Goal: Information Seeking & Learning: Learn about a topic

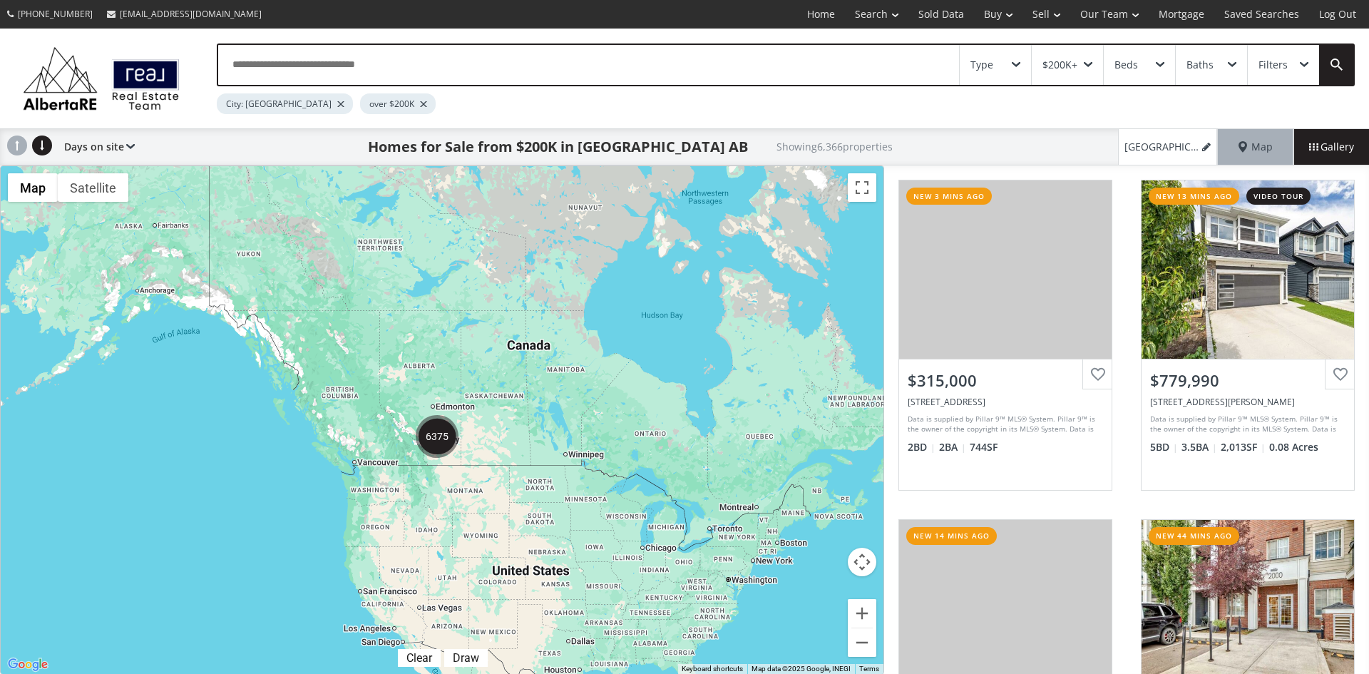
click at [1022, 63] on div "Type" at bounding box center [995, 65] width 71 height 40
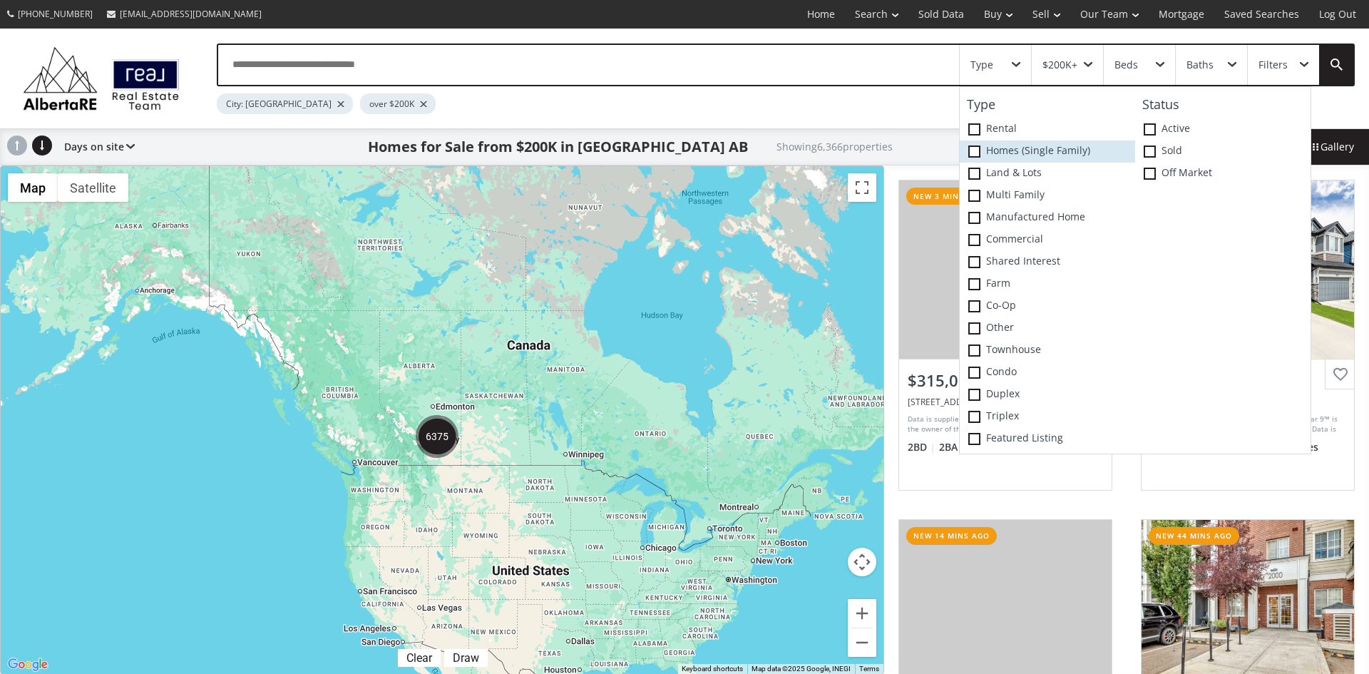
click at [976, 149] on span at bounding box center [974, 151] width 12 height 12
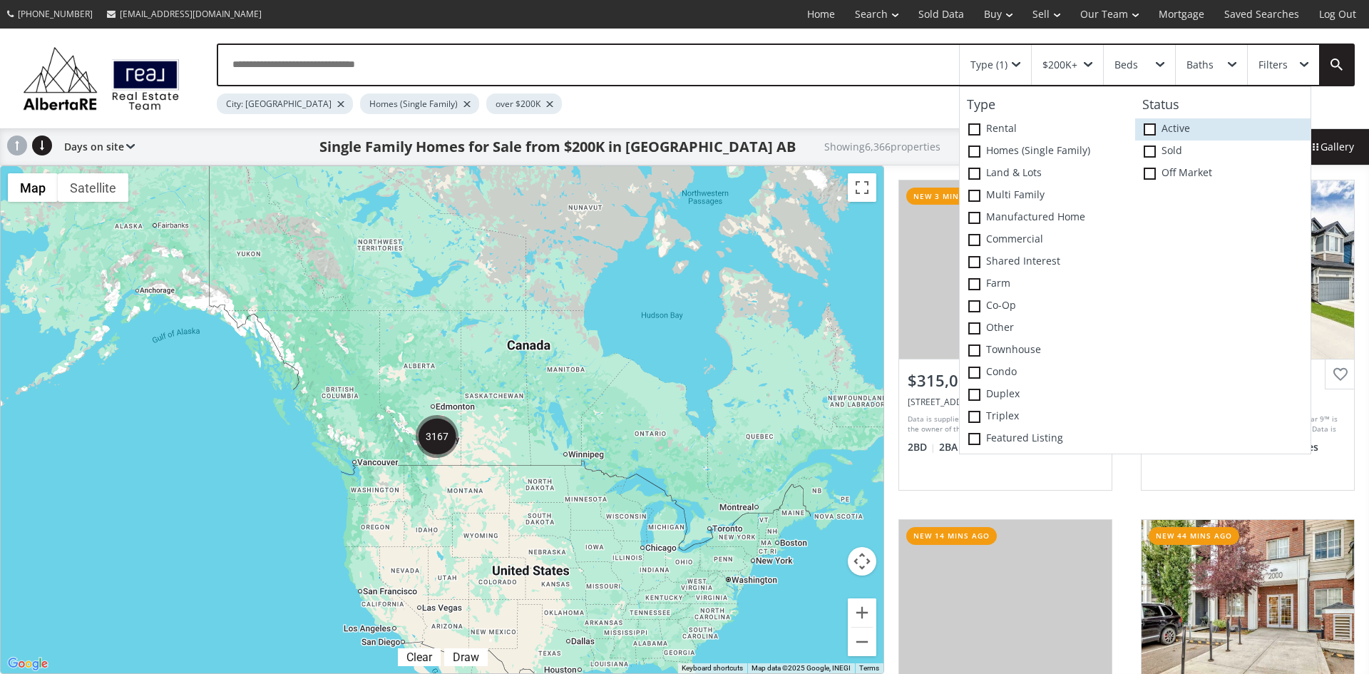
click at [1156, 126] on label "Active" at bounding box center [1222, 129] width 175 height 22
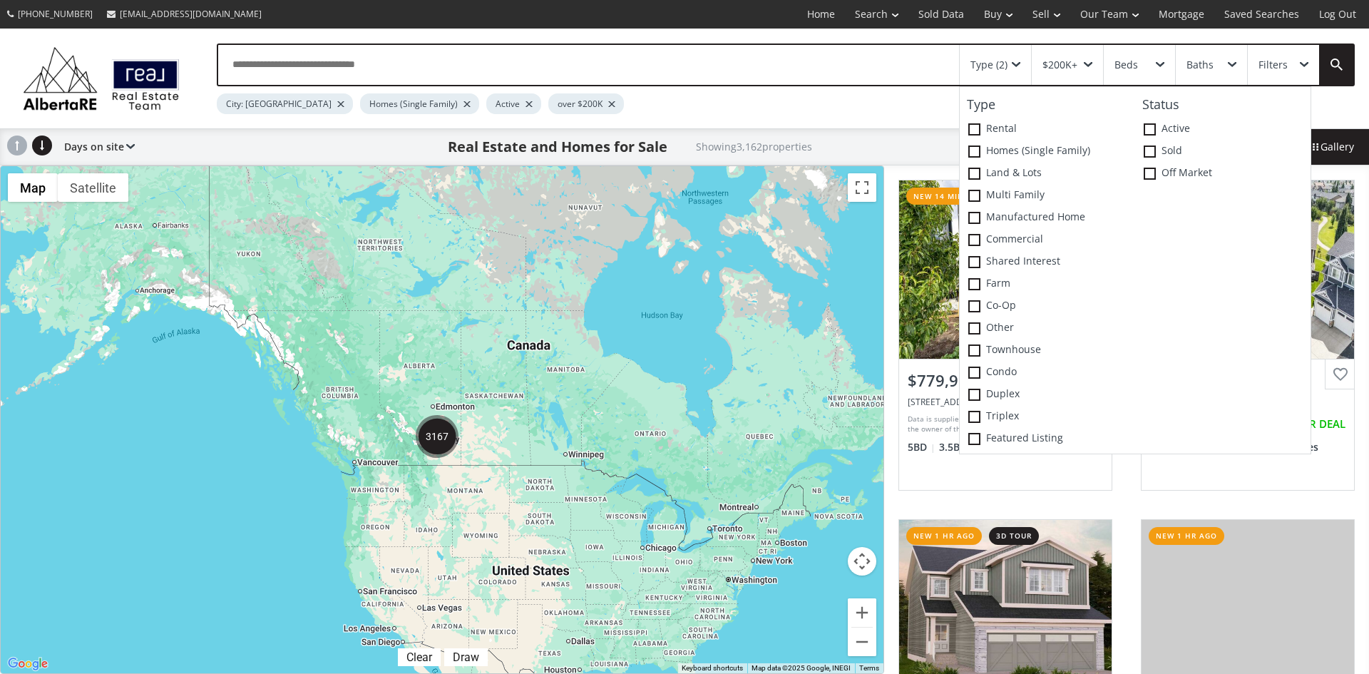
click at [802, 340] on div "To navigate, press the arrow keys." at bounding box center [442, 419] width 883 height 507
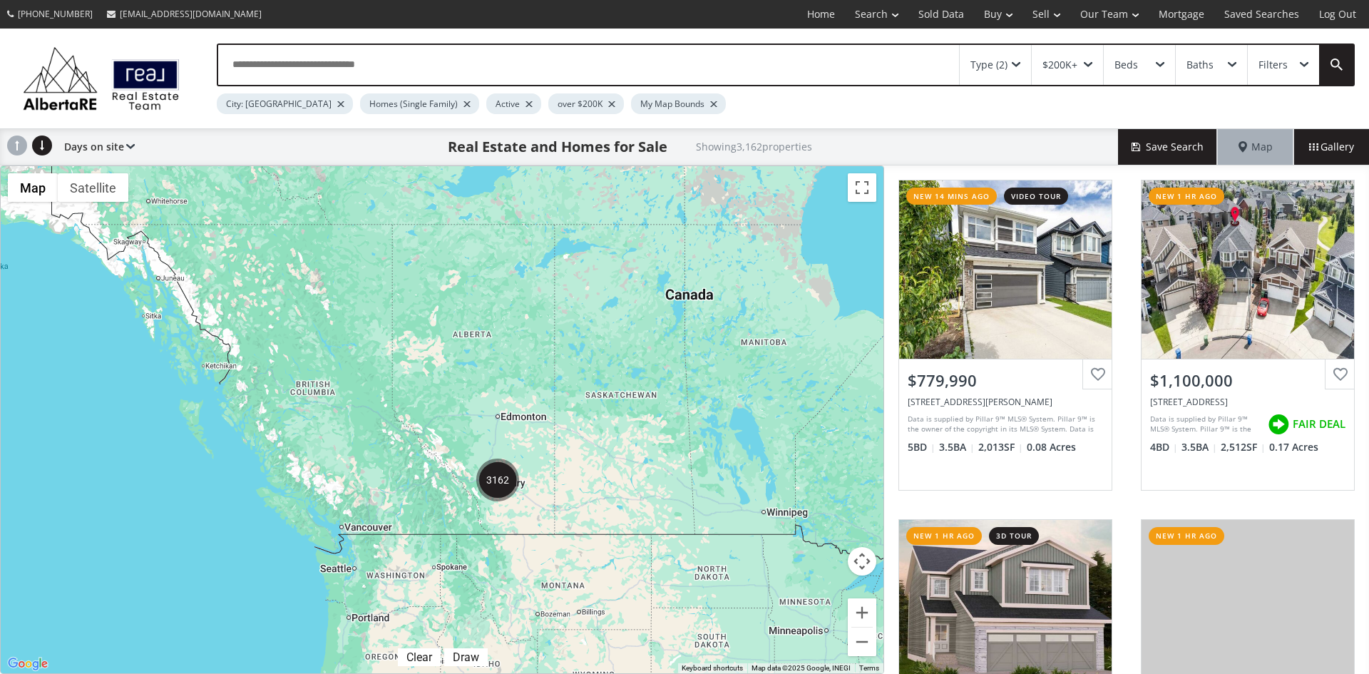
drag, startPoint x: 358, startPoint y: 465, endPoint x: 650, endPoint y: 533, distance: 299.4
click at [653, 533] on div "To navigate, press the arrow keys." at bounding box center [442, 419] width 883 height 507
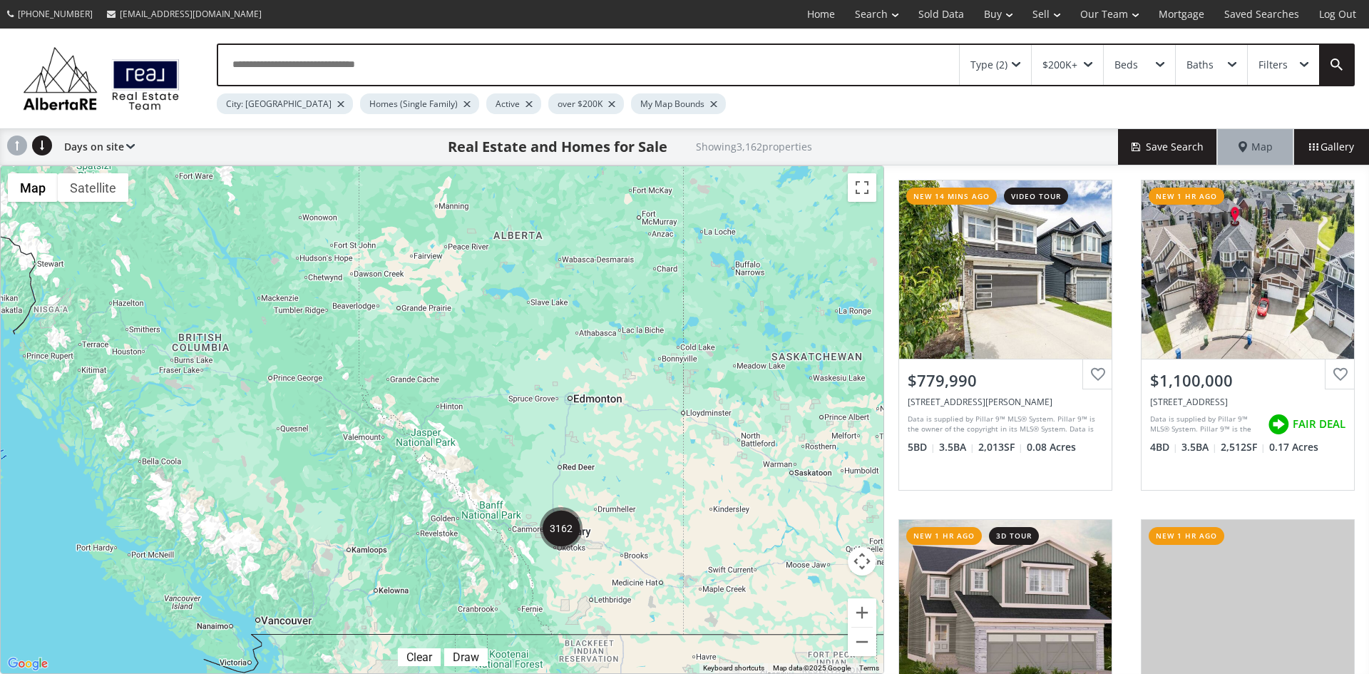
drag, startPoint x: 481, startPoint y: 471, endPoint x: 663, endPoint y: 497, distance: 183.8
click at [664, 501] on div "To navigate, press the arrow keys." at bounding box center [442, 419] width 883 height 507
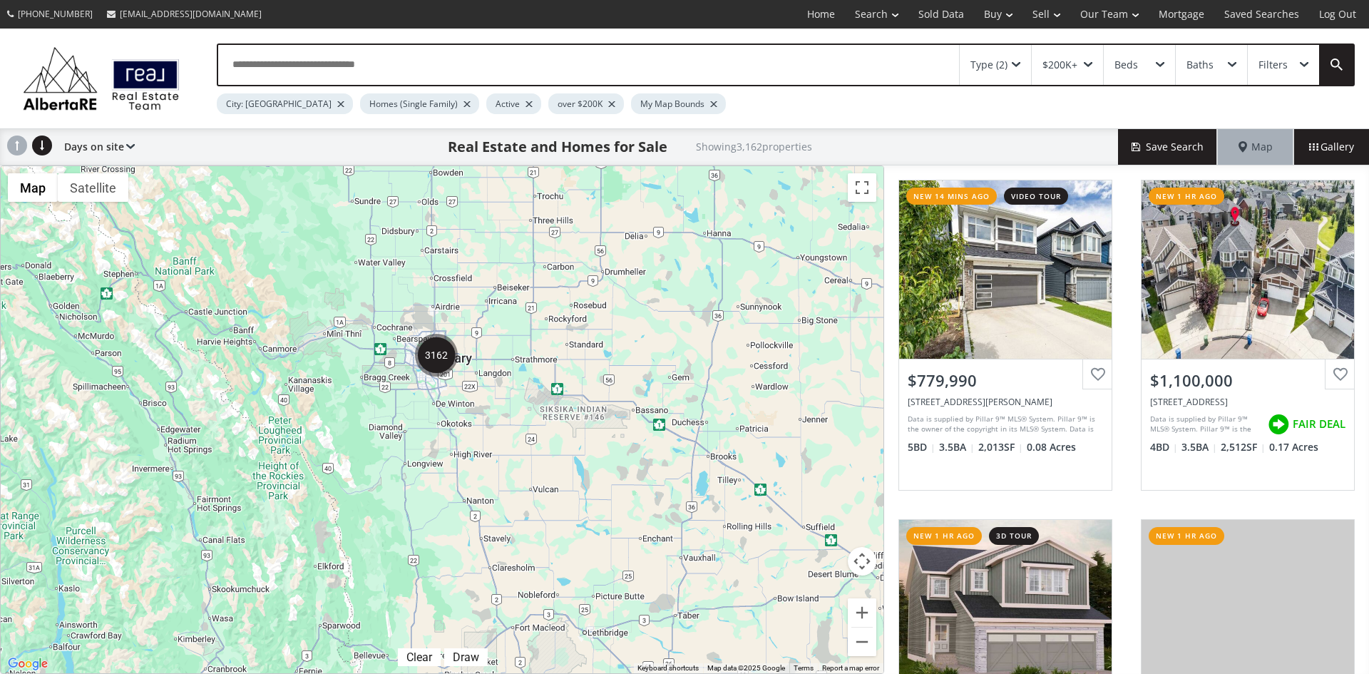
drag, startPoint x: 412, startPoint y: 444, endPoint x: 480, endPoint y: 250, distance: 206.1
click at [486, 246] on div "To navigate, press the arrow keys." at bounding box center [442, 419] width 883 height 507
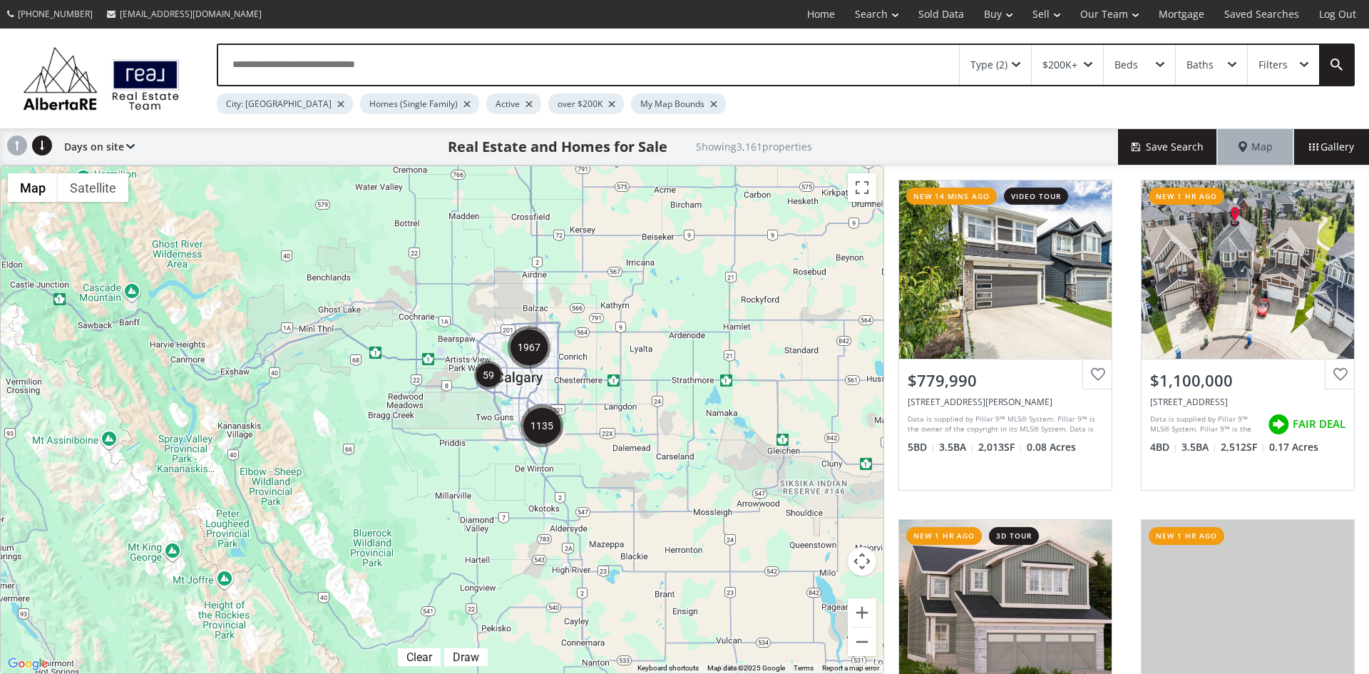
drag, startPoint x: 532, startPoint y: 262, endPoint x: 685, endPoint y: 410, distance: 212.8
click at [685, 410] on div "To navigate, press the arrow keys." at bounding box center [442, 419] width 883 height 507
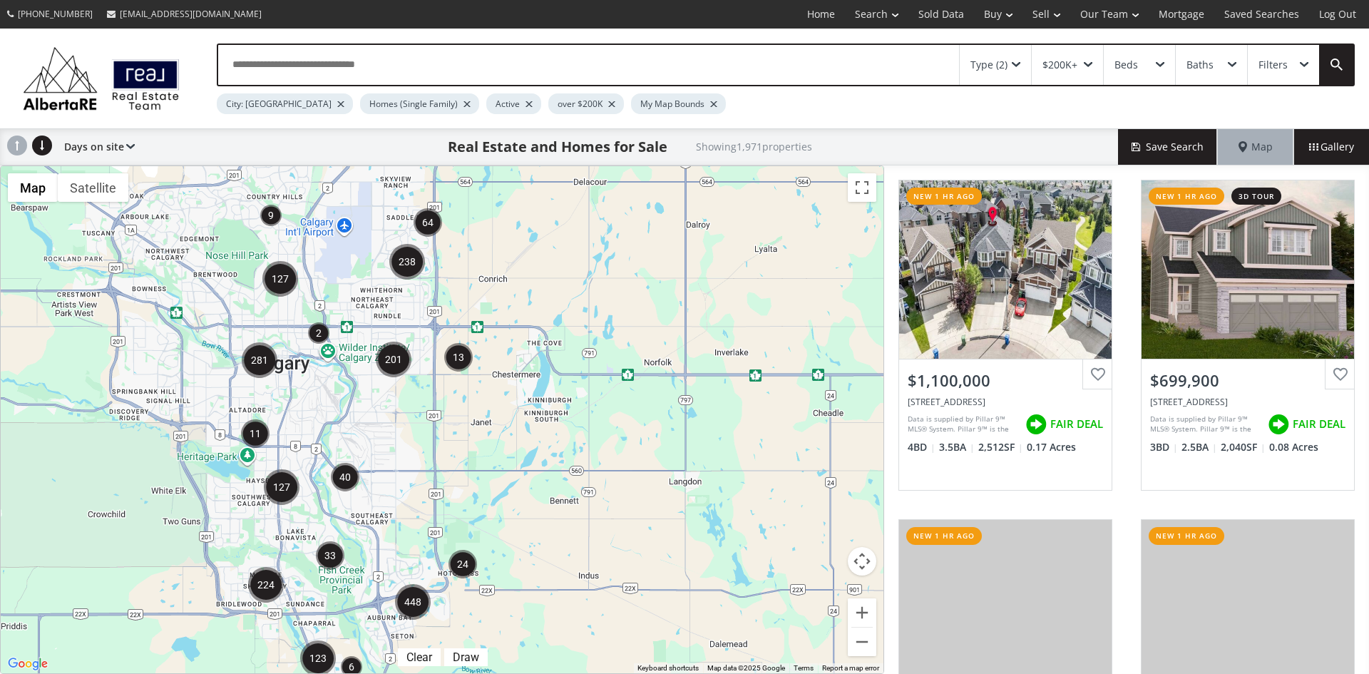
drag, startPoint x: 145, startPoint y: 306, endPoint x: 359, endPoint y: 364, distance: 221.8
click at [359, 364] on div "To navigate, press the arrow keys." at bounding box center [442, 419] width 883 height 507
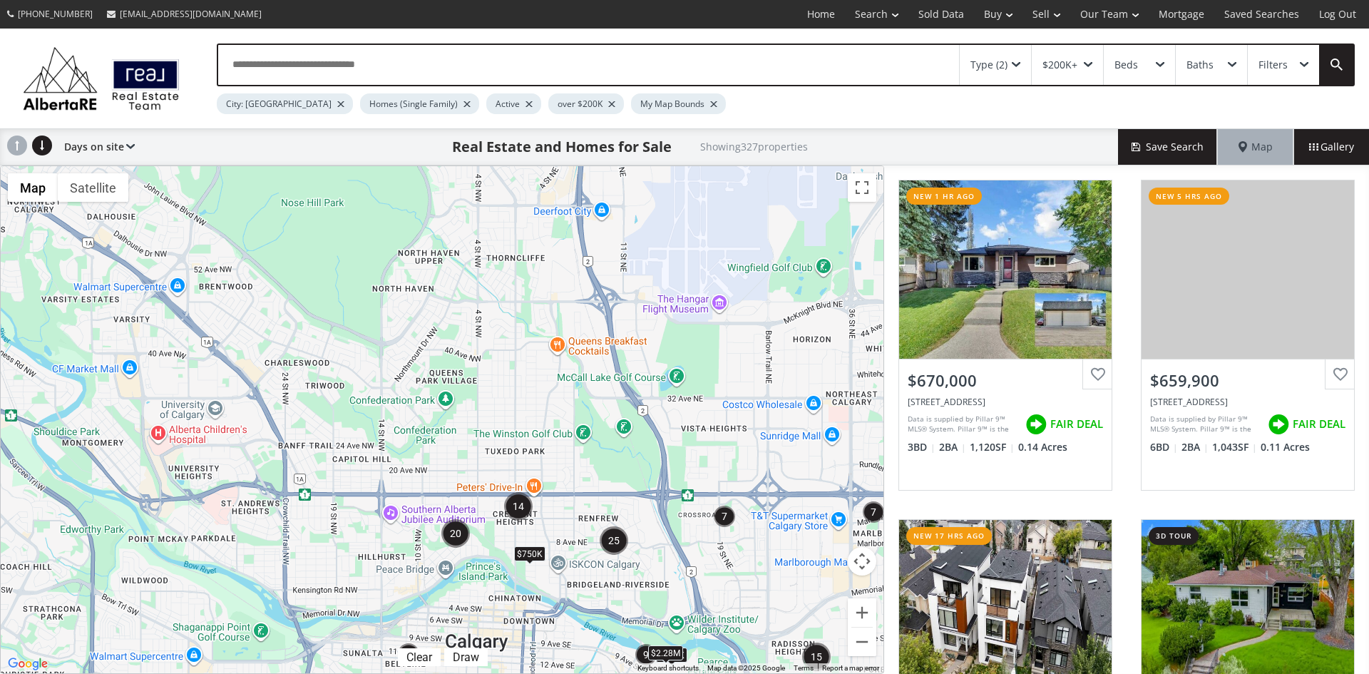
drag, startPoint x: 232, startPoint y: 393, endPoint x: 628, endPoint y: 707, distance: 505.6
click at [628, 673] on html "[PHONE_NUMBER] [EMAIL_ADDRESS][DOMAIN_NAME] Home Search Search By Map Advanced …" at bounding box center [684, 337] width 1369 height 674
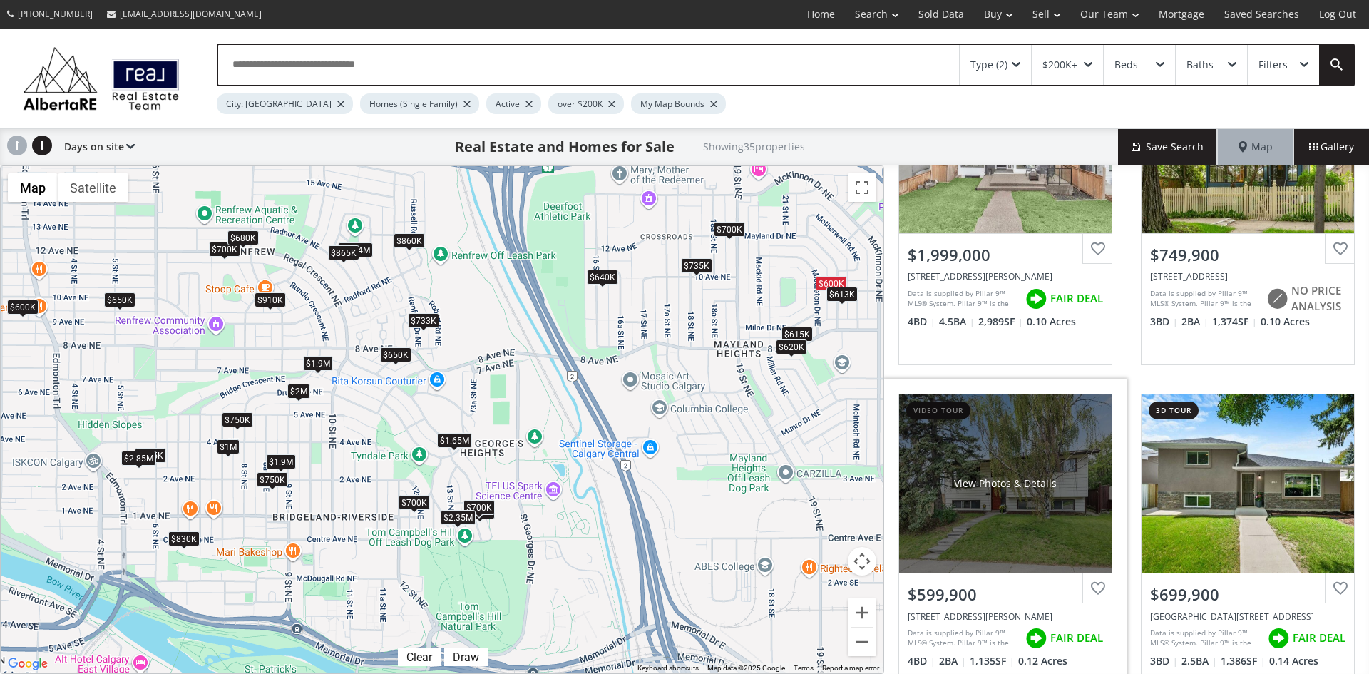
scroll to position [214, 0]
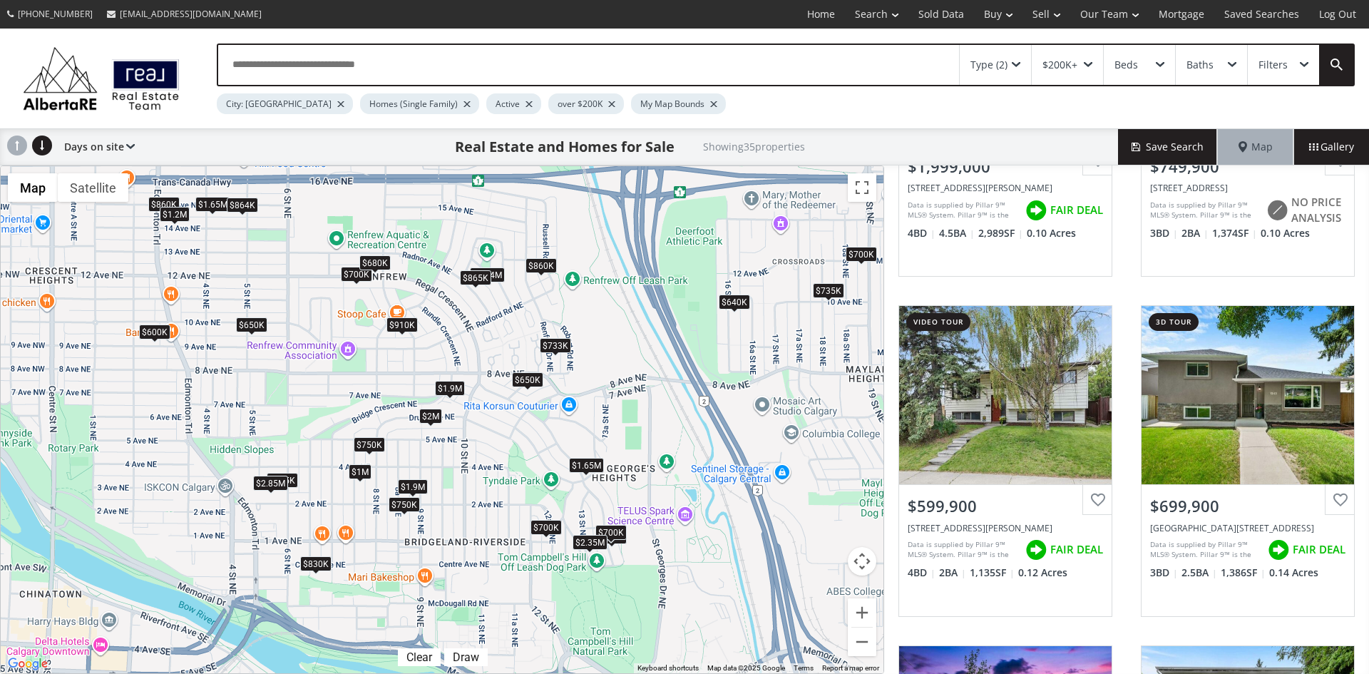
drag, startPoint x: 579, startPoint y: 548, endPoint x: 761, endPoint y: 594, distance: 187.7
click at [761, 594] on div "To navigate, press the arrow keys. $2M $750K $600K $700K $650K $700K $615K $860…" at bounding box center [442, 419] width 883 height 507
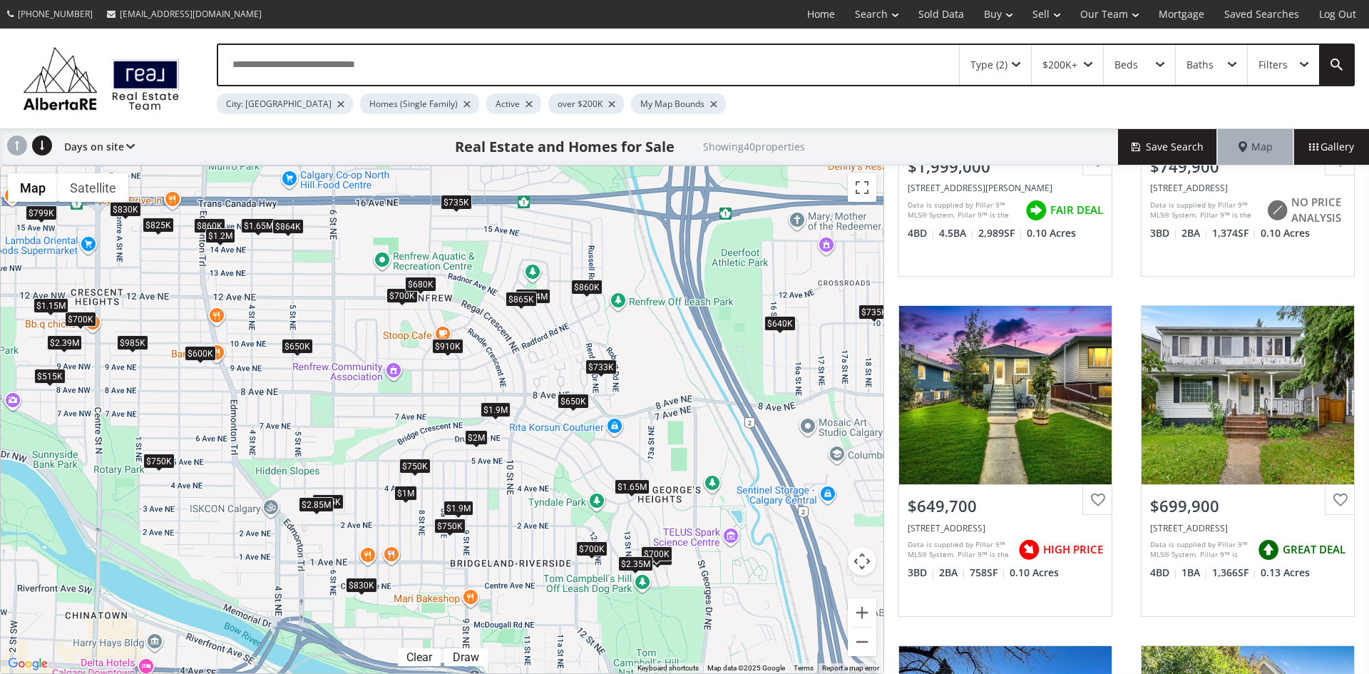
click at [573, 400] on div "$650K" at bounding box center [573, 401] width 31 height 15
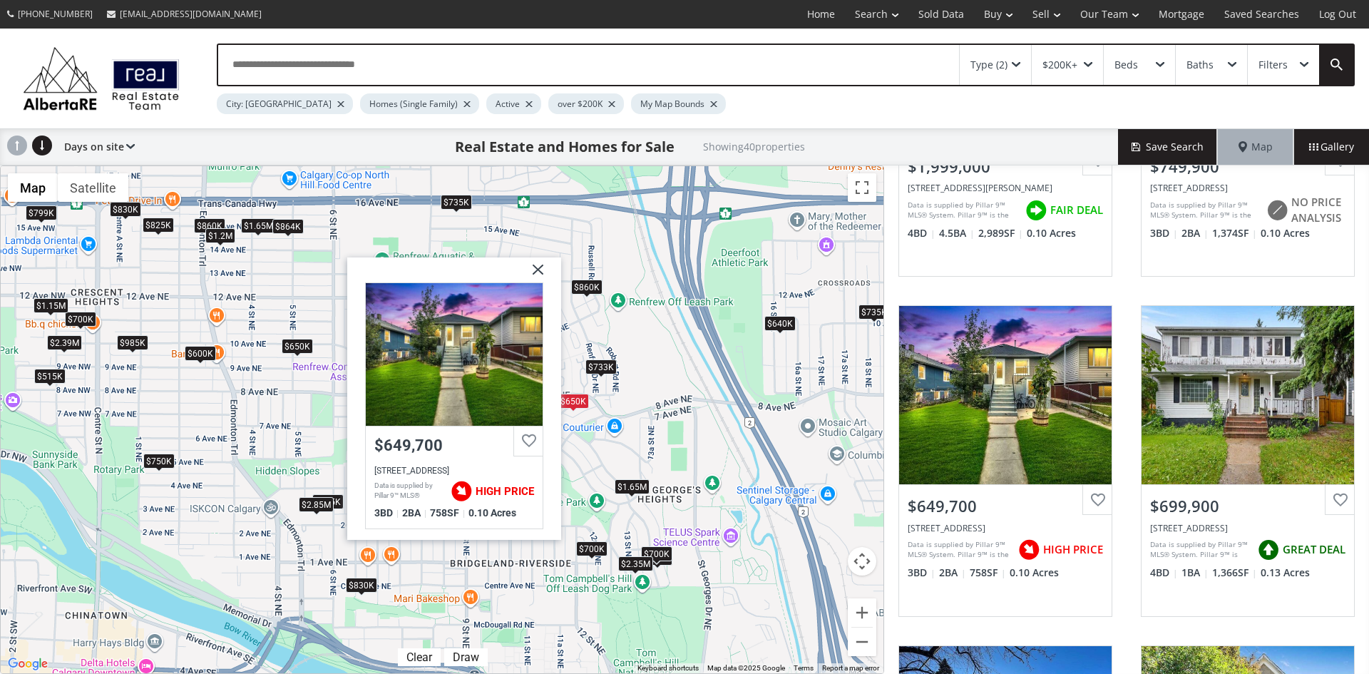
click at [536, 270] on img at bounding box center [533, 275] width 36 height 36
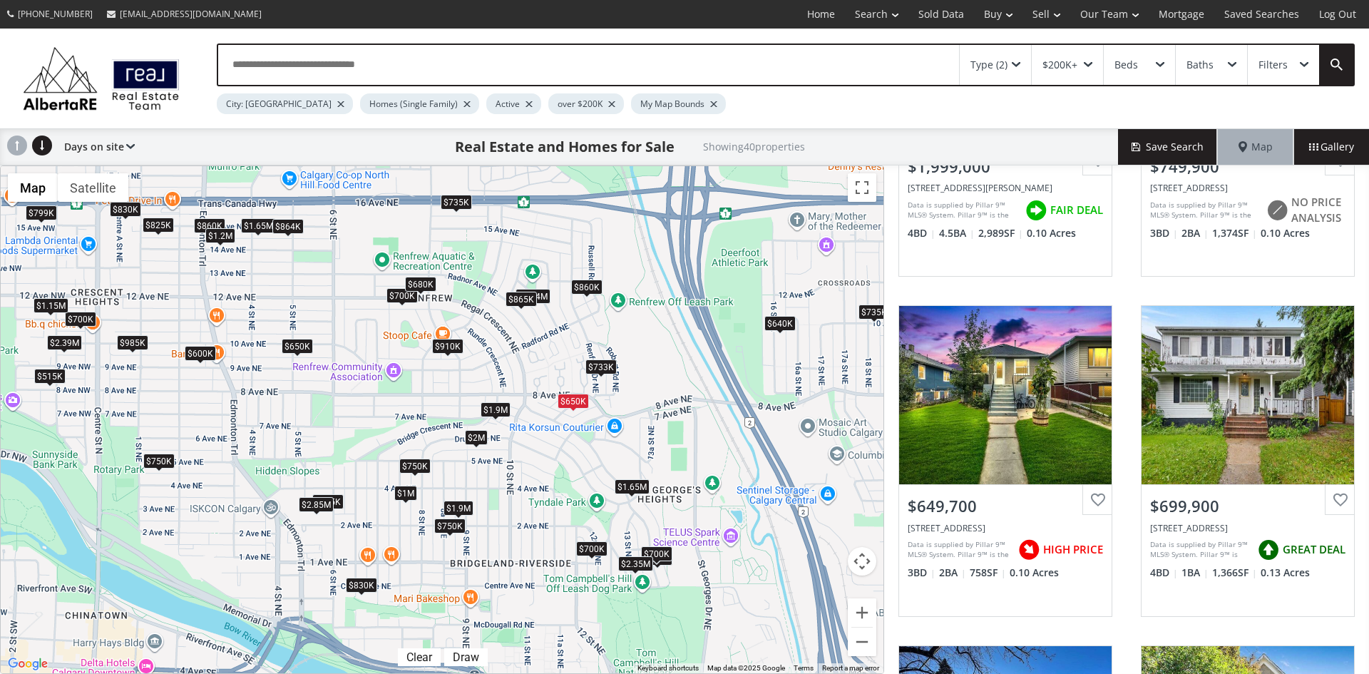
click at [599, 368] on div "$733K" at bounding box center [600, 366] width 31 height 15
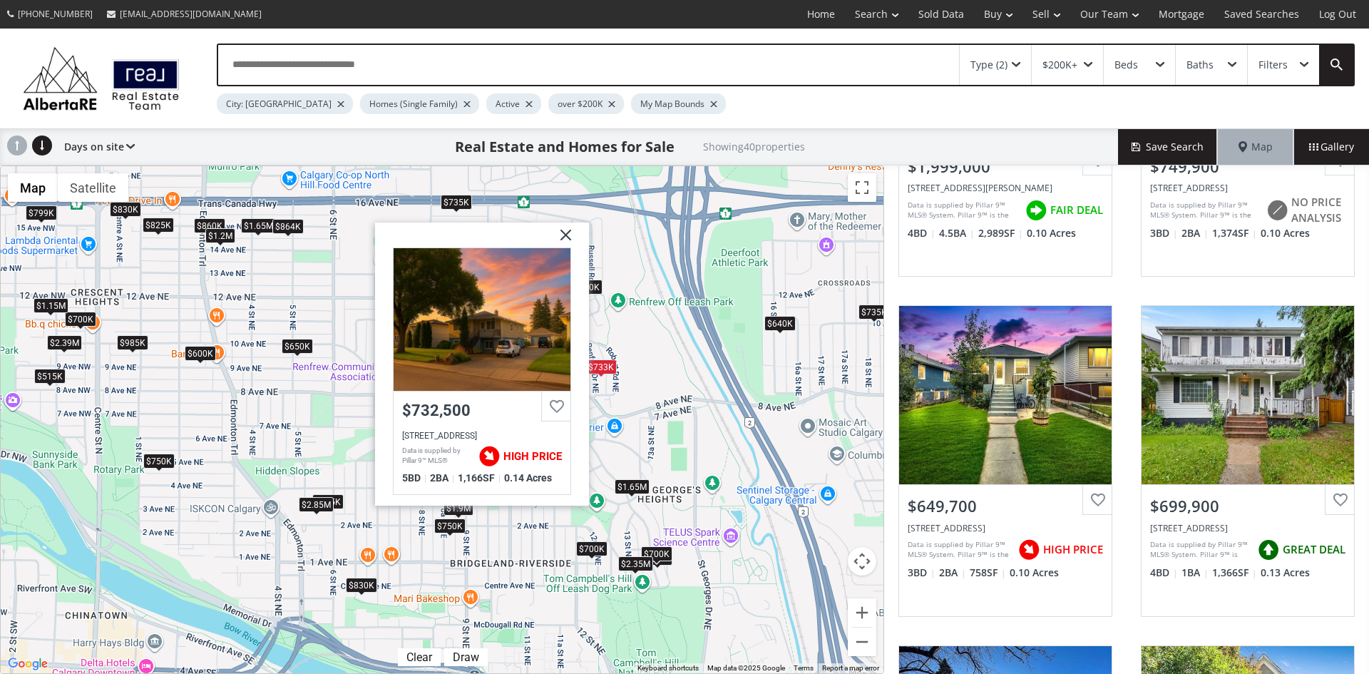
click at [565, 230] on img at bounding box center [561, 240] width 36 height 36
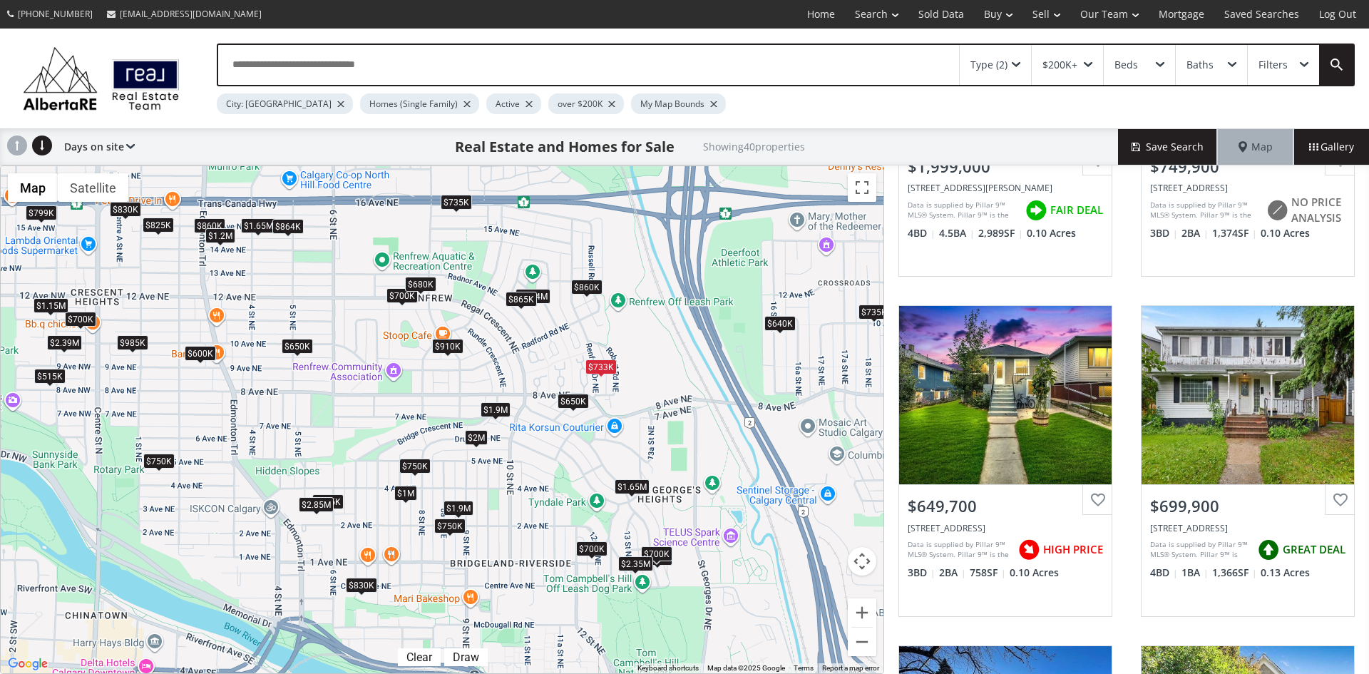
click at [483, 440] on div "$2M" at bounding box center [476, 437] width 23 height 15
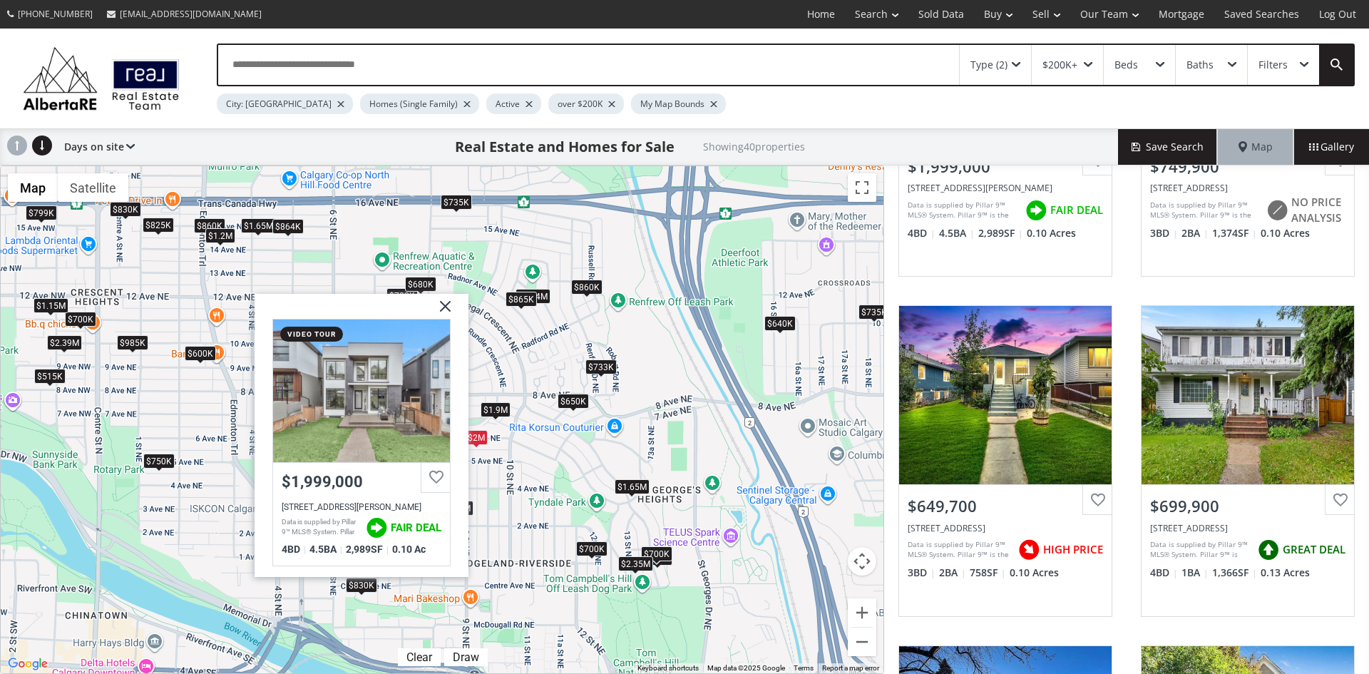
click at [439, 301] on img at bounding box center [440, 311] width 36 height 36
